Goal: Information Seeking & Learning: Learn about a topic

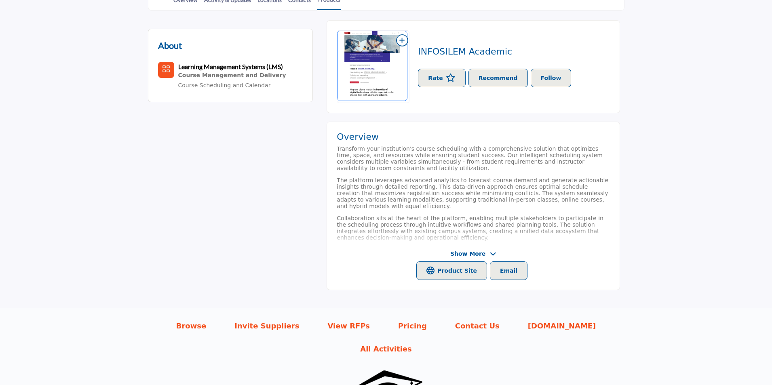
scroll to position [265, 0]
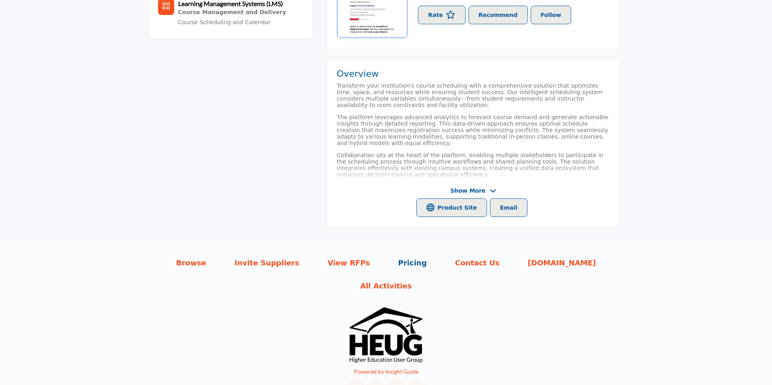
click at [398, 261] on p "Pricing" at bounding box center [412, 262] width 29 height 11
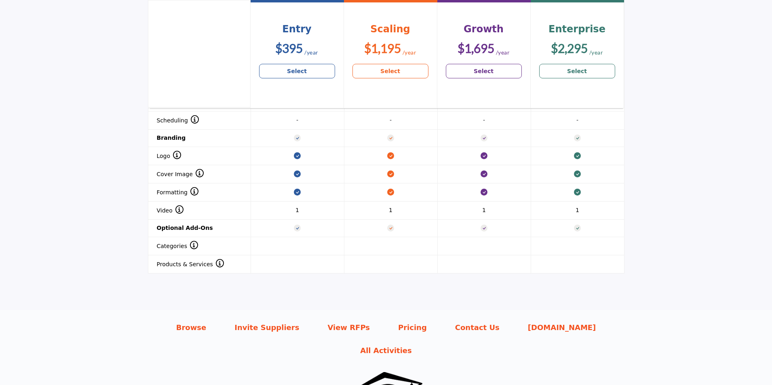
scroll to position [940, 0]
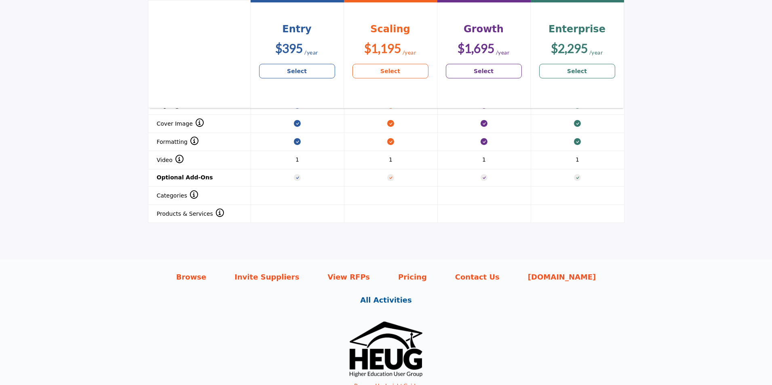
click at [412, 295] on p "All Activities" at bounding box center [386, 300] width 52 height 11
